Goal: Information Seeking & Learning: Find specific page/section

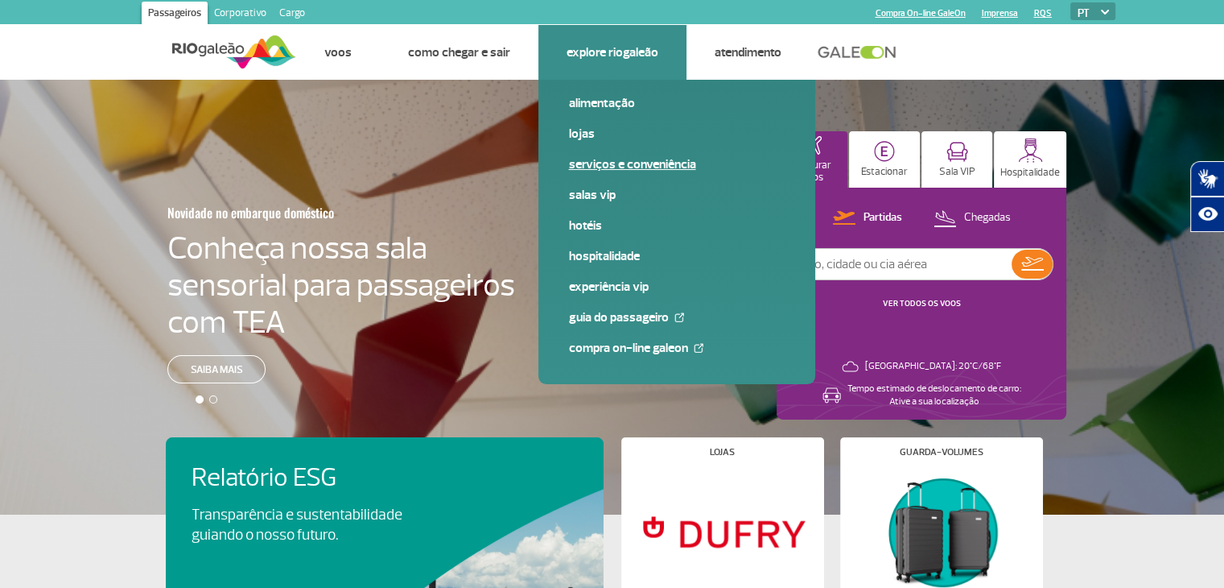
click at [605, 171] on link "Serviços e Conveniência" at bounding box center [677, 164] width 216 height 18
click at [607, 101] on link "Alimentação" at bounding box center [677, 103] width 216 height 18
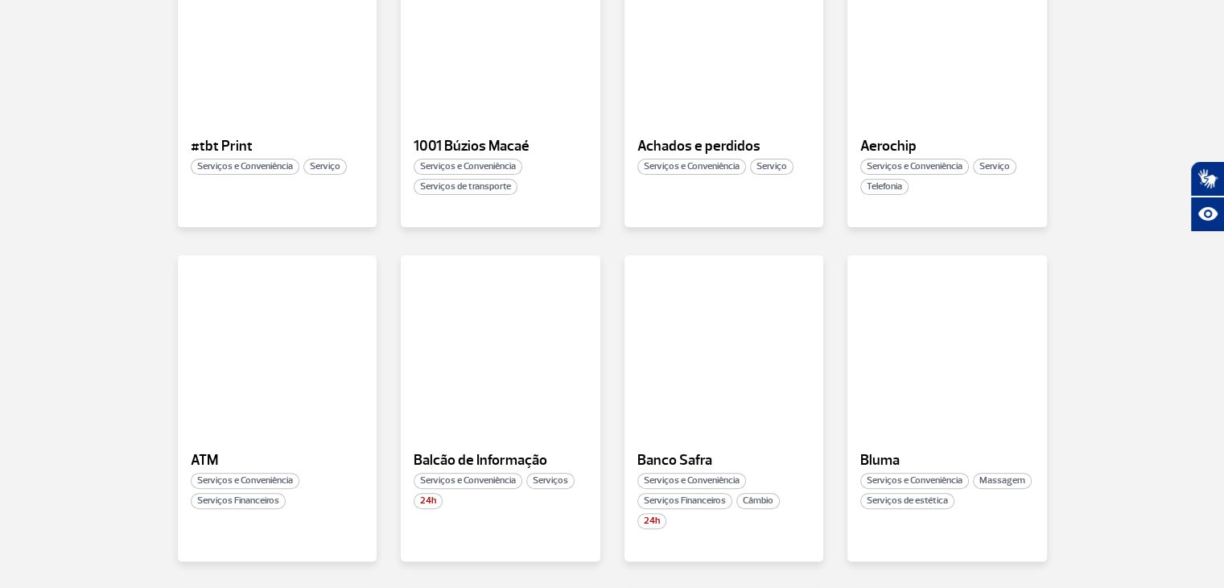
scroll to position [805, 0]
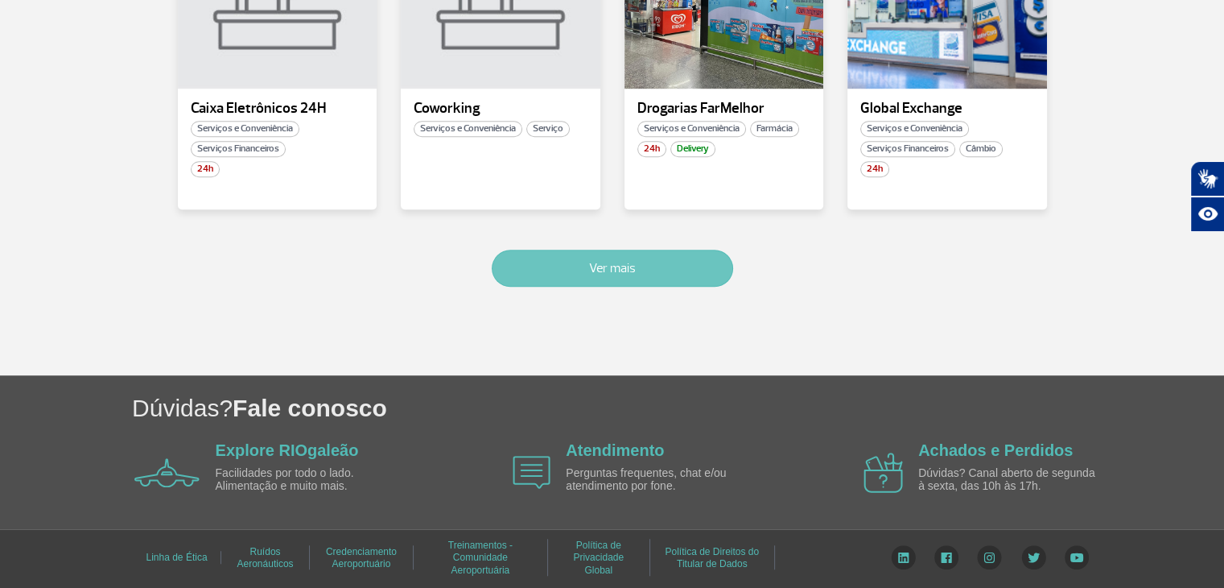
click at [596, 269] on button "Ver mais" at bounding box center [612, 268] width 241 height 37
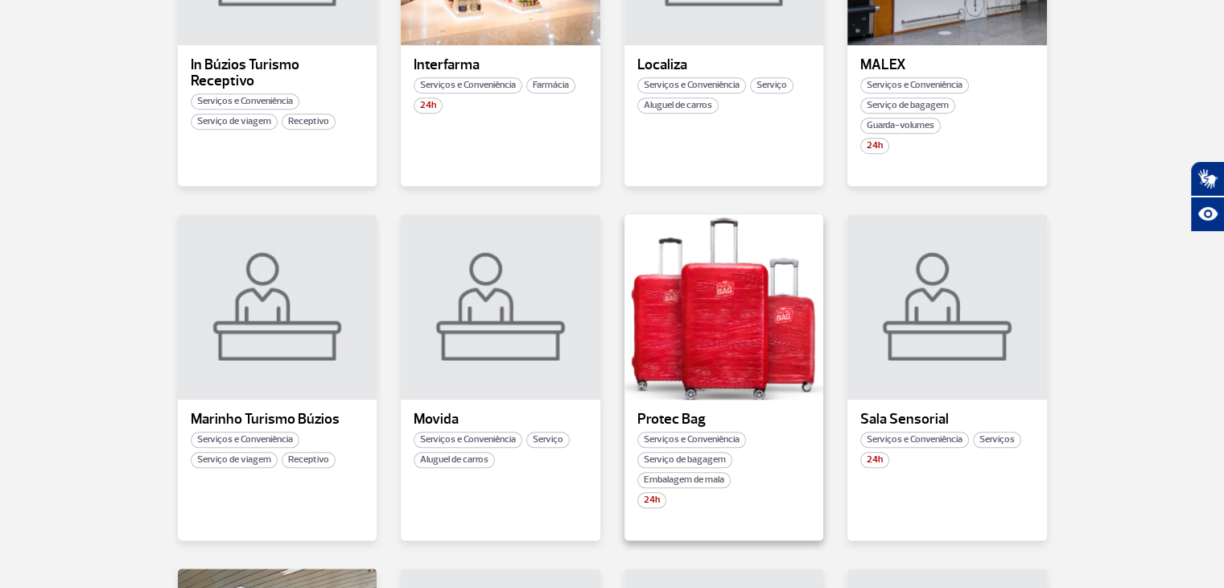
scroll to position [1949, 0]
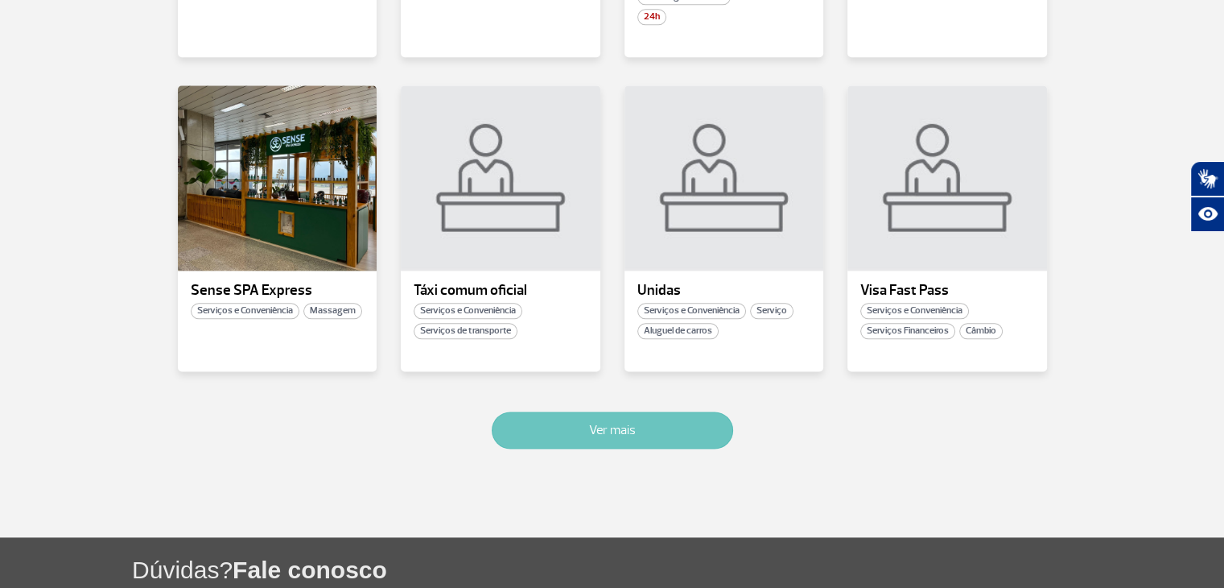
click at [675, 426] on button "Ver mais" at bounding box center [612, 429] width 241 height 37
click at [667, 436] on button "Ver mais" at bounding box center [612, 429] width 241 height 37
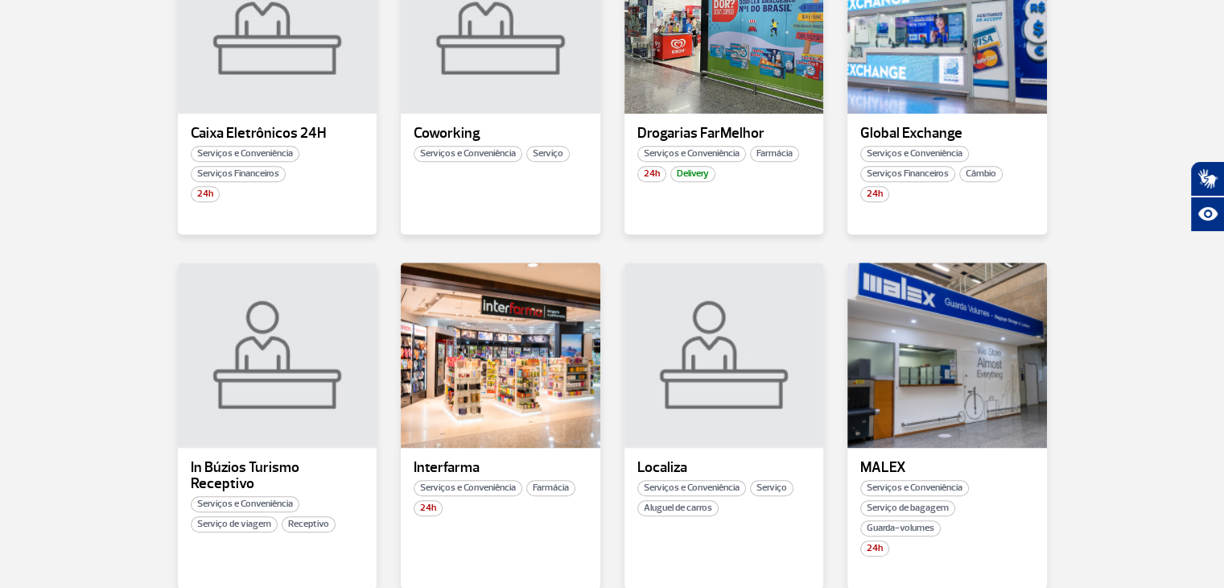
scroll to position [741, 0]
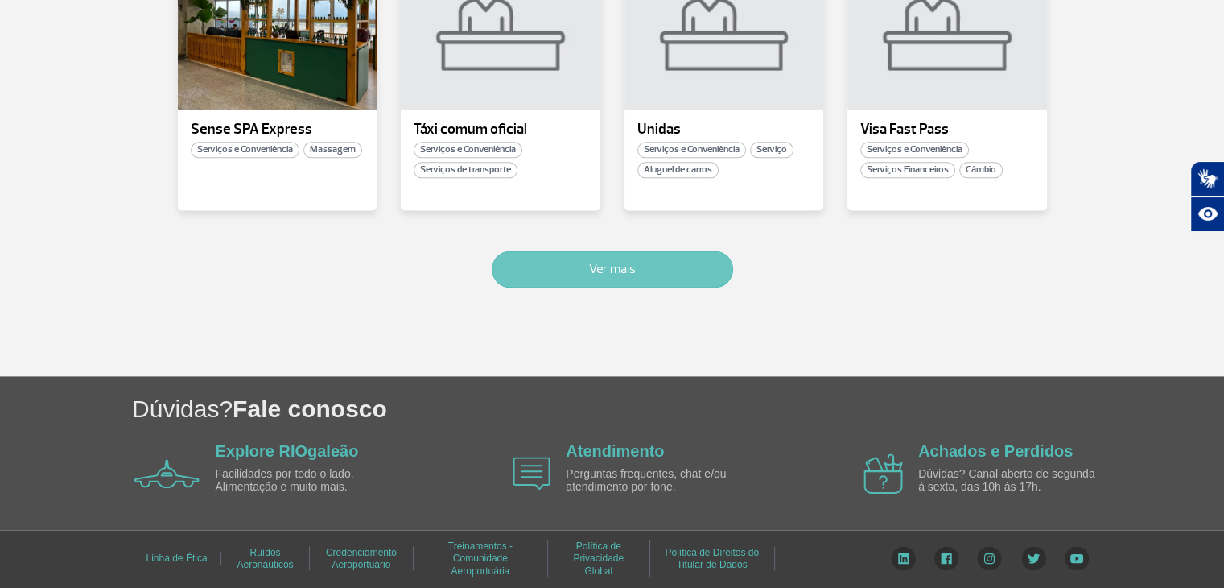
click at [640, 274] on button "Ver mais" at bounding box center [612, 268] width 241 height 37
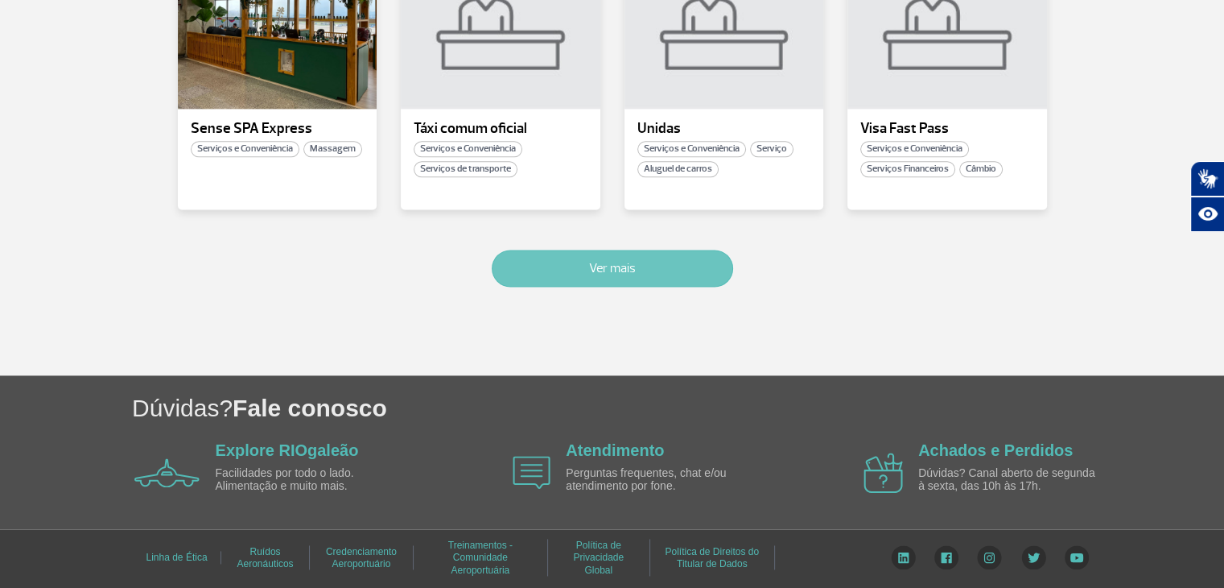
scroll to position [2110, 0]
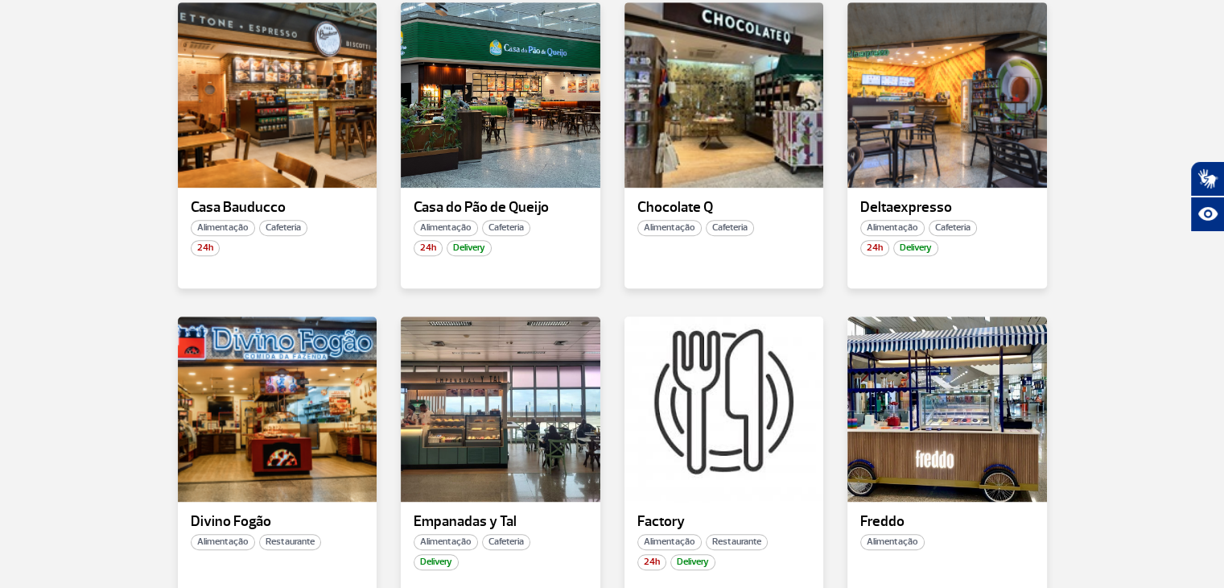
scroll to position [1046, 0]
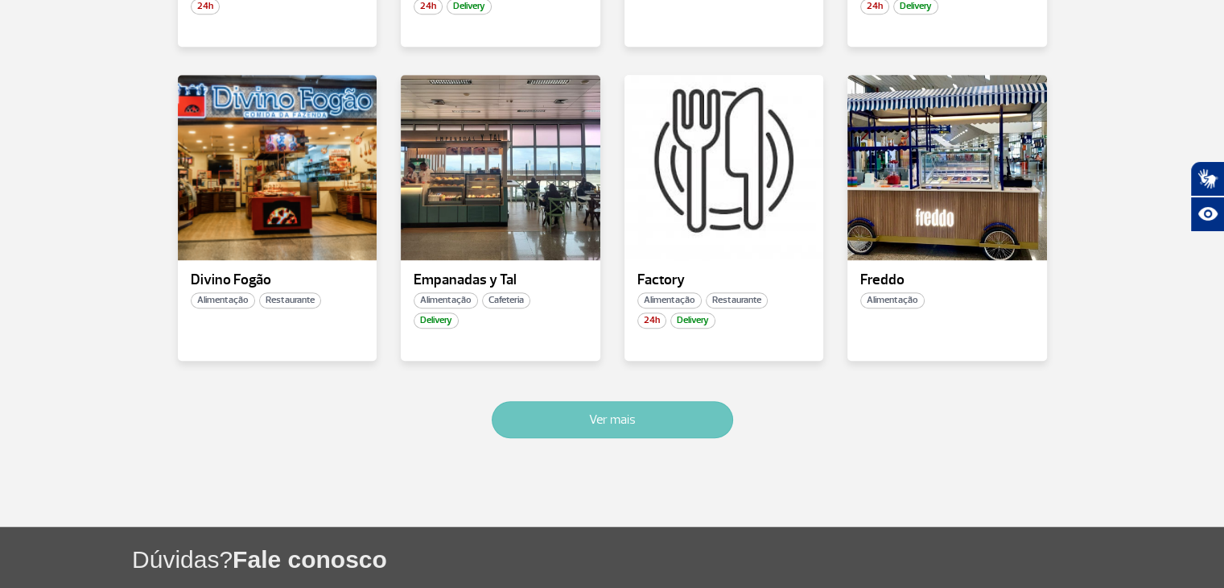
click at [652, 401] on button "Ver mais" at bounding box center [612, 419] width 241 height 37
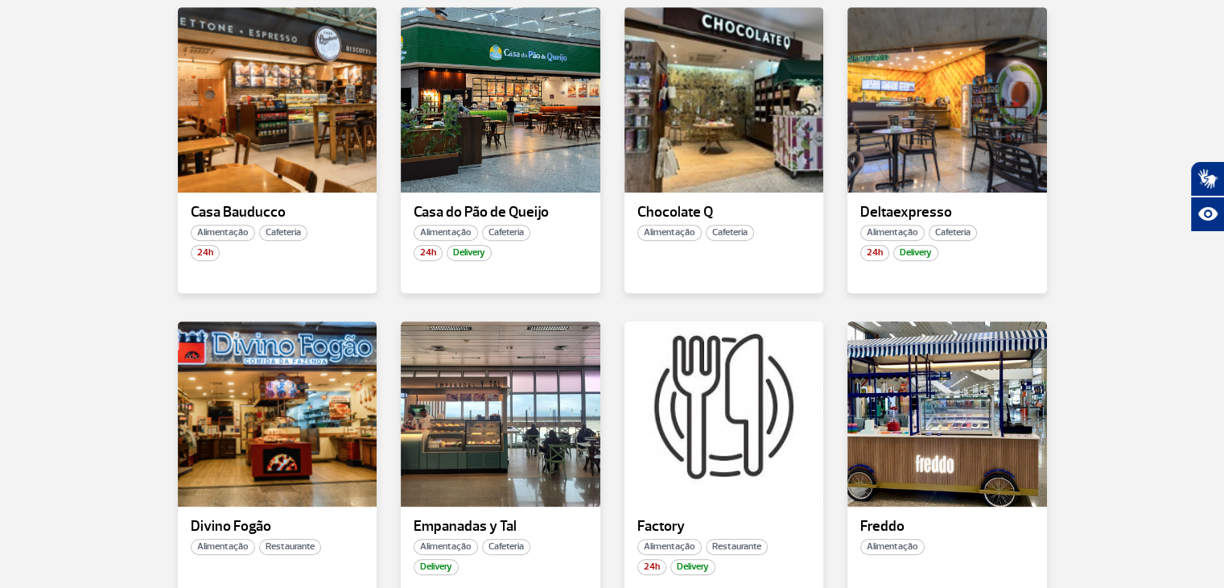
scroll to position [478, 0]
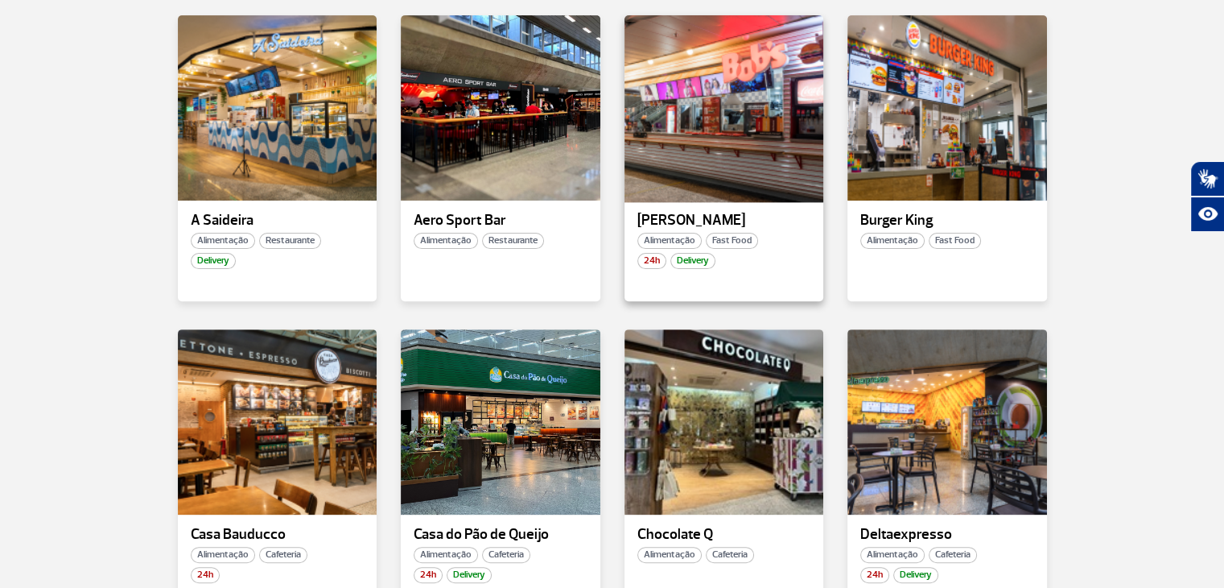
click at [727, 166] on div at bounding box center [723, 107] width 203 height 189
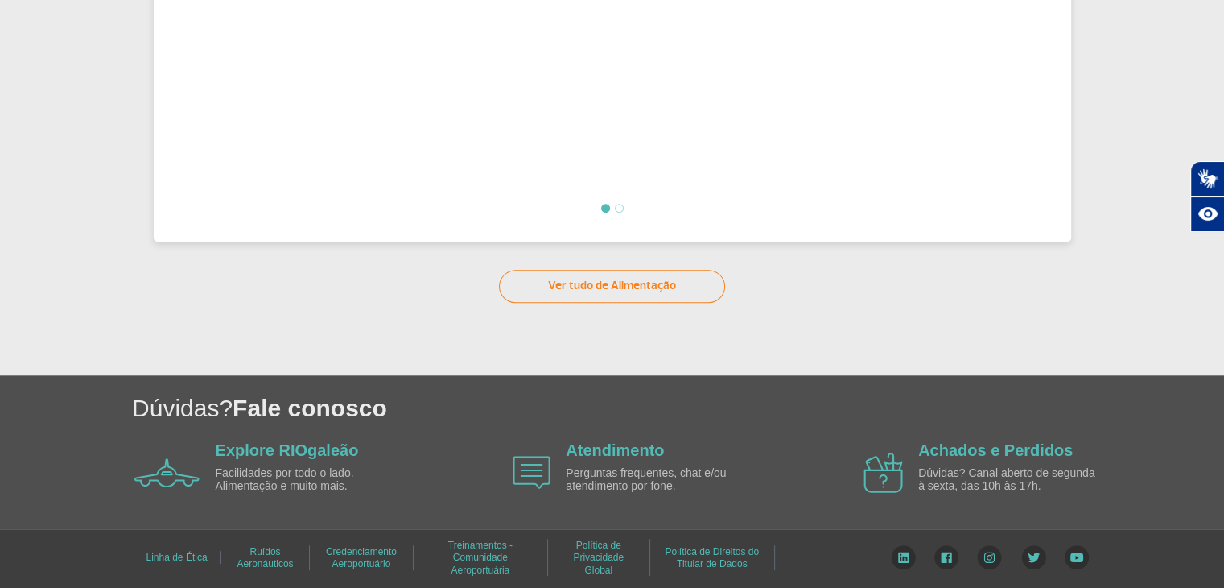
scroll to position [253, 0]
